Goal: Check status: Check status

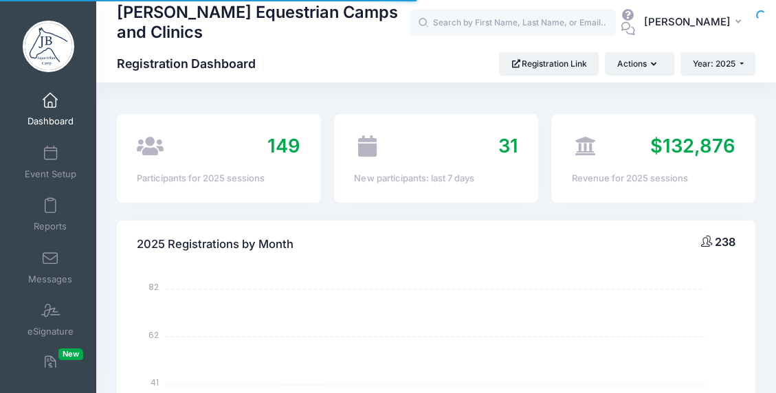
select select
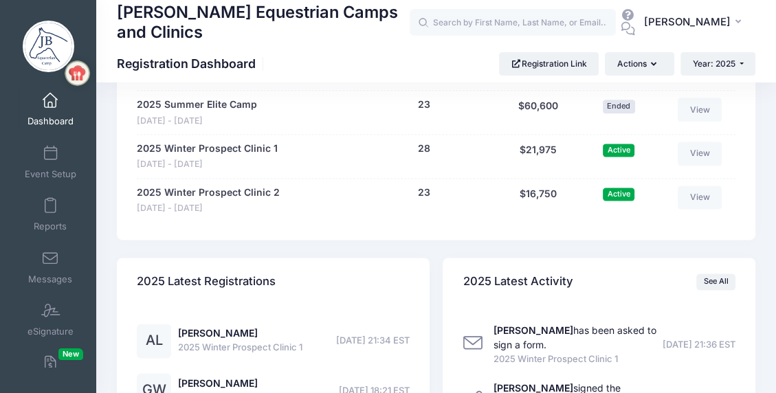
scroll to position [1375, 0]
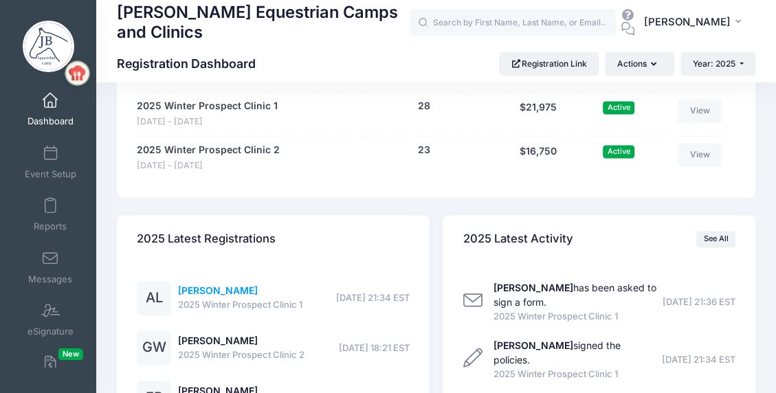
click at [212, 291] on link "[PERSON_NAME]" at bounding box center [218, 291] width 80 height 12
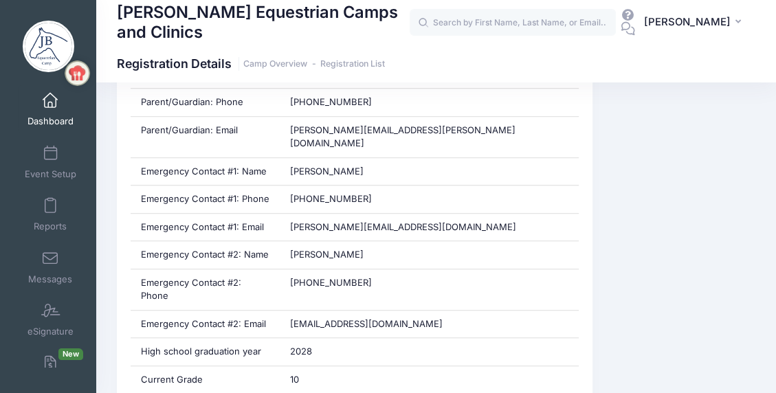
scroll to position [756, 0]
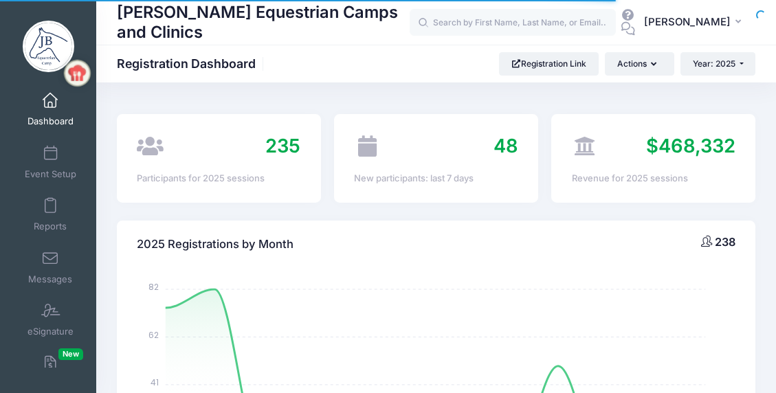
select select
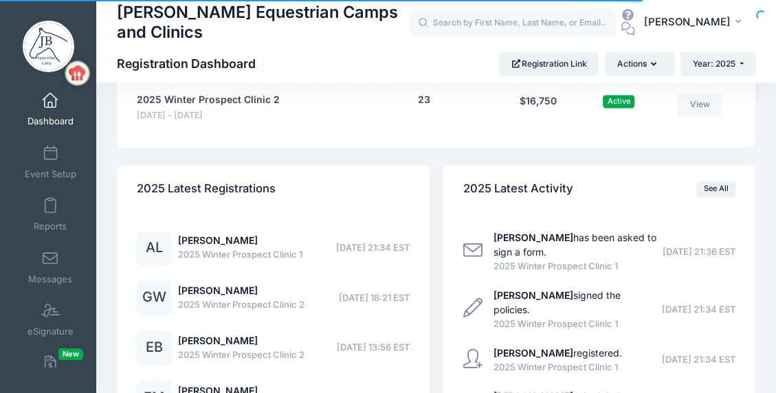
scroll to position [1375, 0]
